Goal: Navigation & Orientation: Find specific page/section

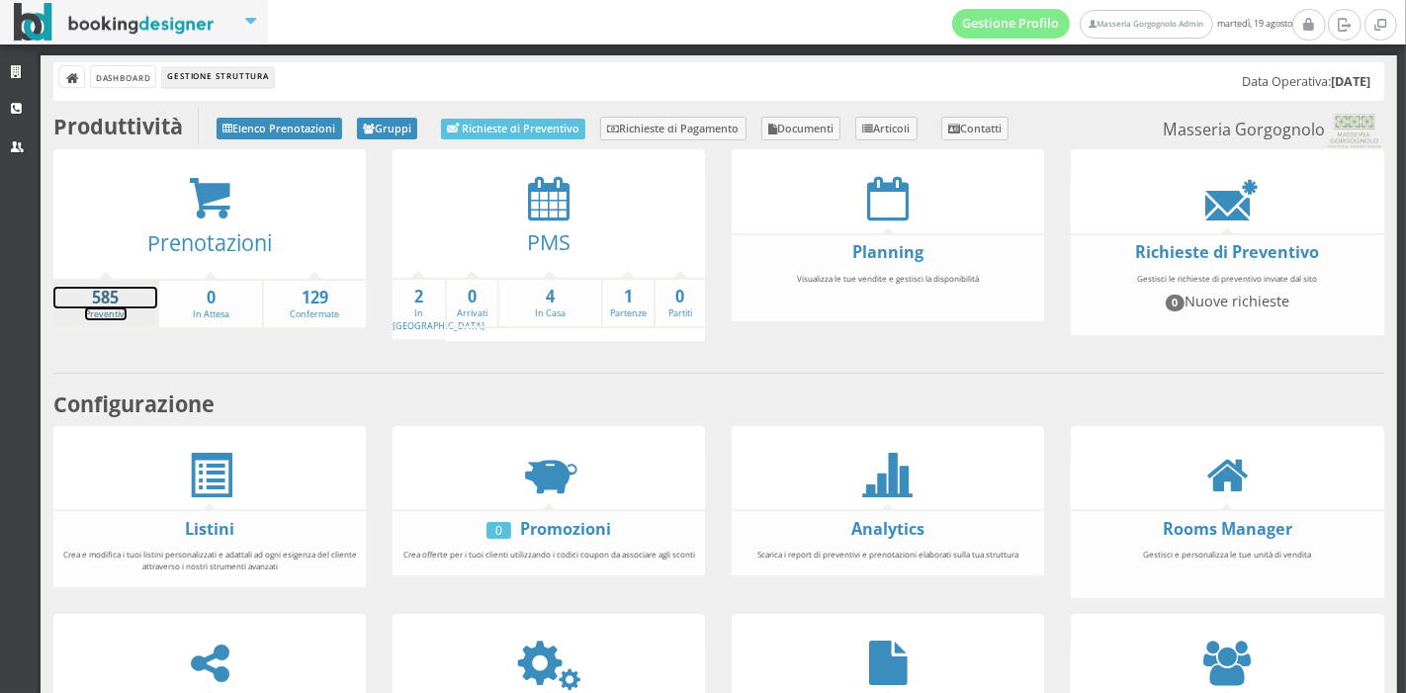
click at [104, 317] on link "585 Preventivi" at bounding box center [105, 304] width 104 height 35
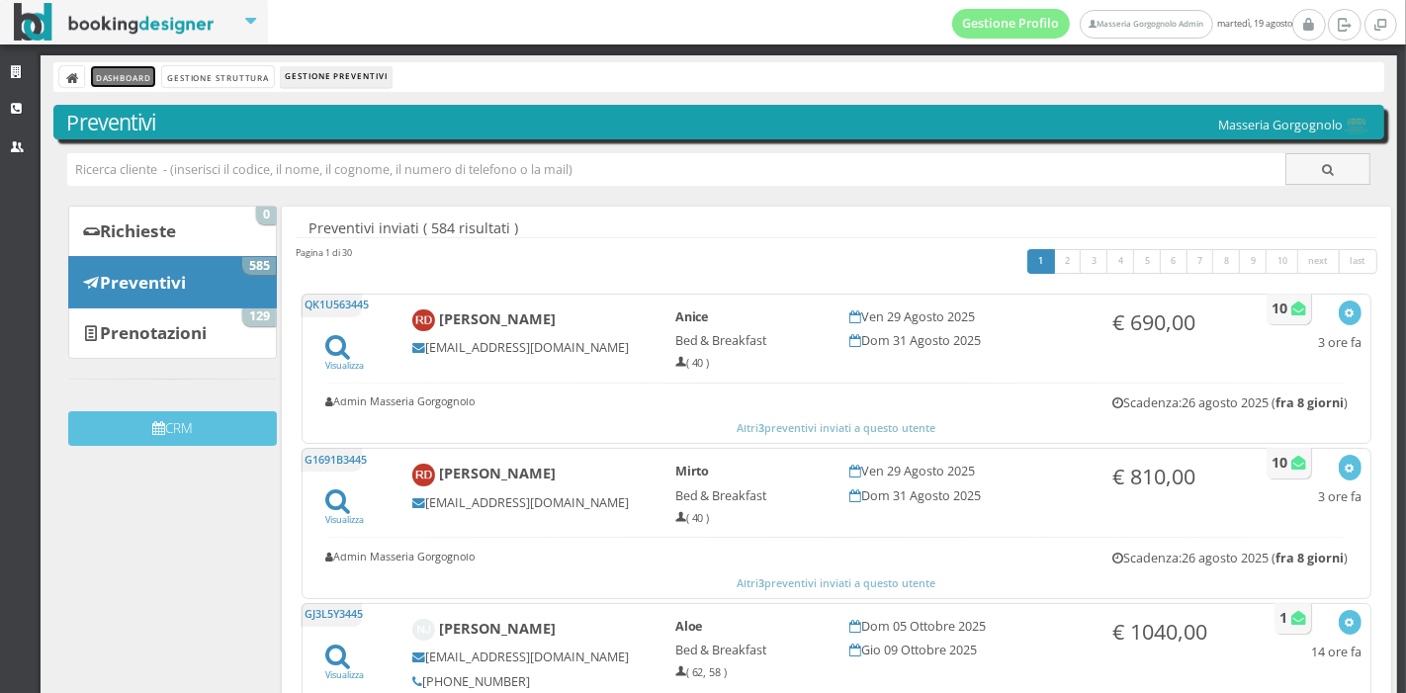
click at [127, 72] on link "Dashboard" at bounding box center [123, 76] width 64 height 21
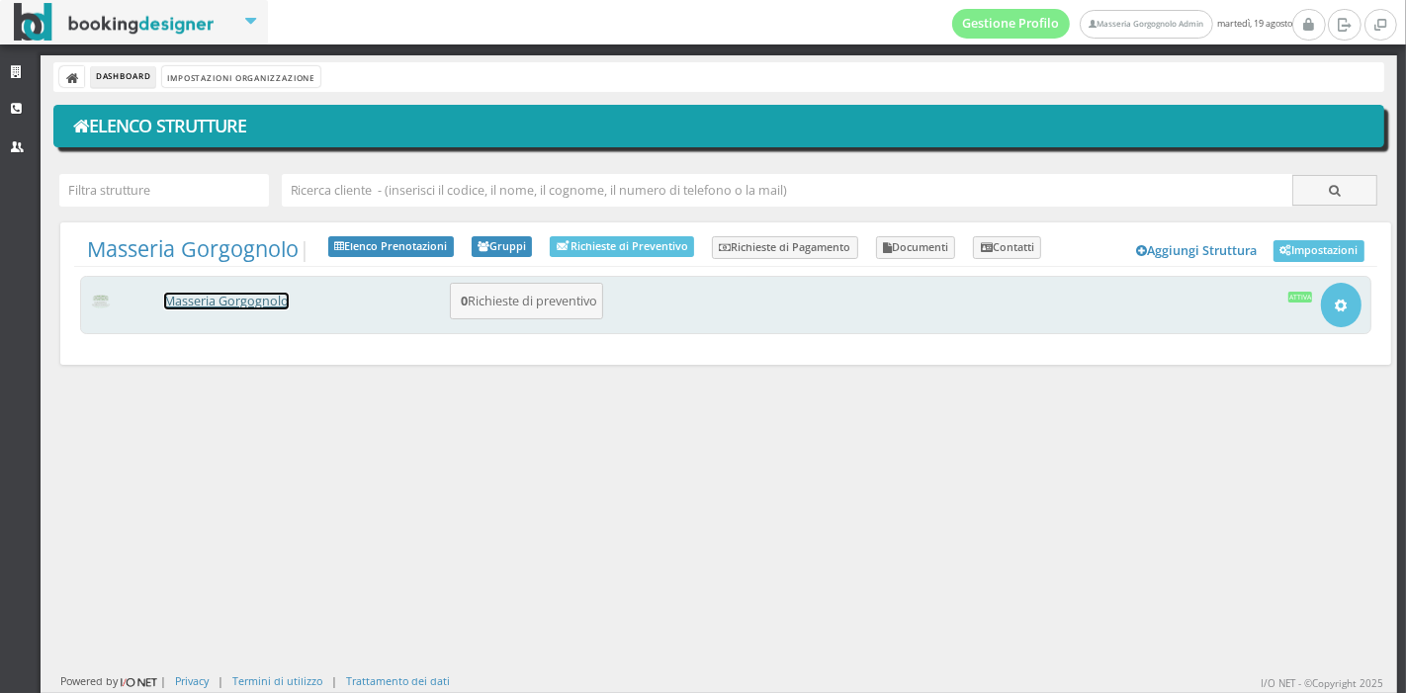
click at [220, 307] on link "Masseria Gorgognolo" at bounding box center [226, 301] width 125 height 17
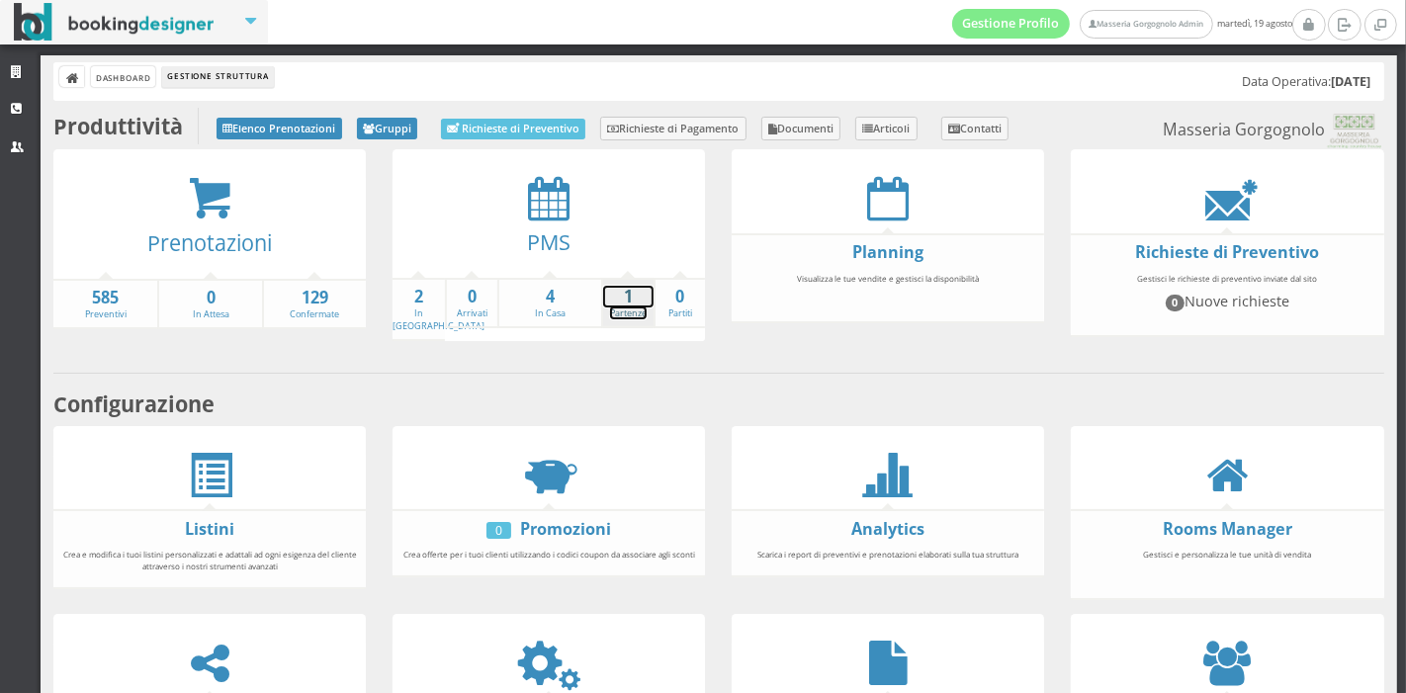
click at [617, 292] on strong "1" at bounding box center [628, 297] width 50 height 23
